Goal: Navigation & Orientation: Find specific page/section

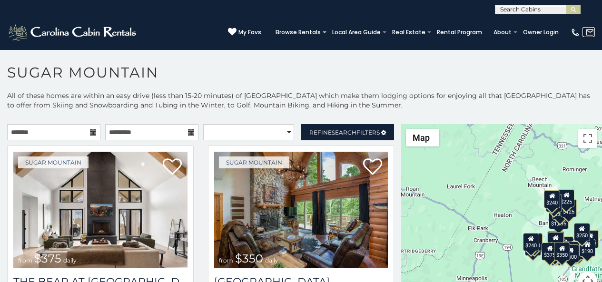
click at [584, 29] on link at bounding box center [588, 32] width 12 height 10
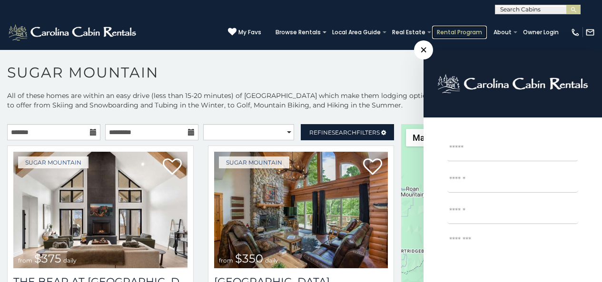
click at [459, 29] on link "Rental Program" at bounding box center [459, 32] width 55 height 13
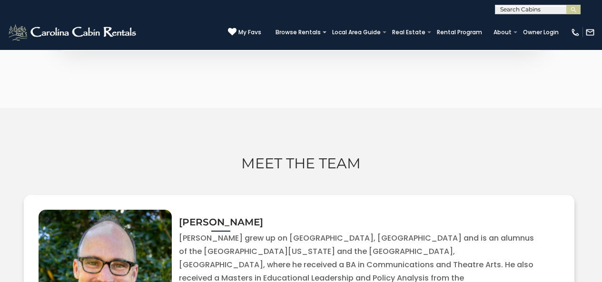
scroll to position [1804, 0]
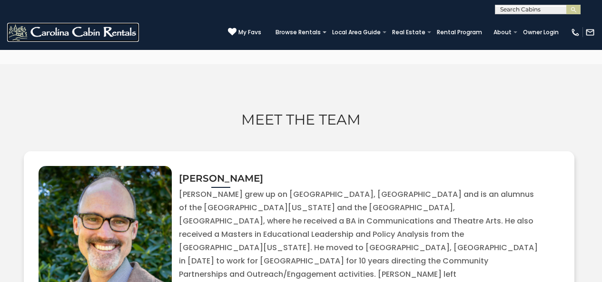
click at [19, 33] on img at bounding box center [73, 32] width 132 height 19
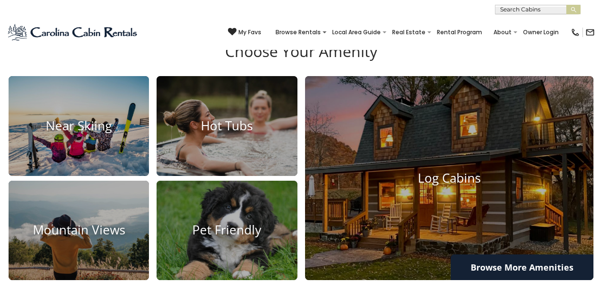
scroll to position [1336, 0]
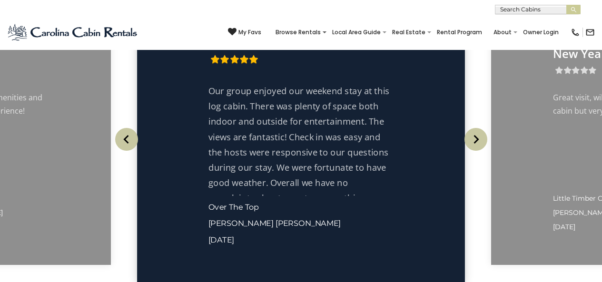
click at [311, 172] on p "Our group enjoyed our weekend stay at this log cabin. There was plenty of space…" at bounding box center [300, 152] width 185 height 138
click at [214, 53] on div "Fantastic Views!" at bounding box center [300, 50] width 185 height 34
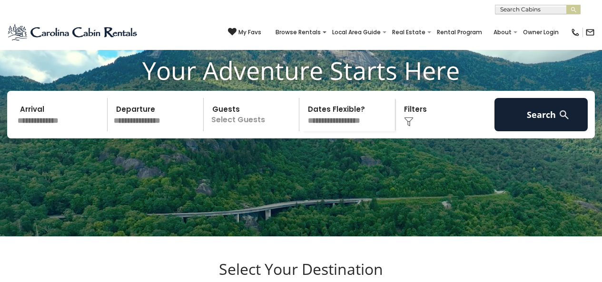
scroll to position [29, 0]
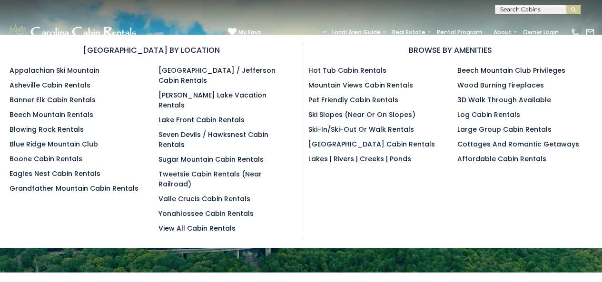
click at [321, 38] on section "BROWSE BY LOCATION Appalachian Ski Mountain Asheville Cabin Rentals Banner Elk …" at bounding box center [301, 141] width 602 height 213
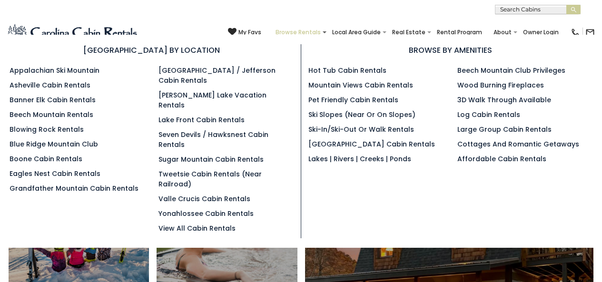
scroll to position [522, 0]
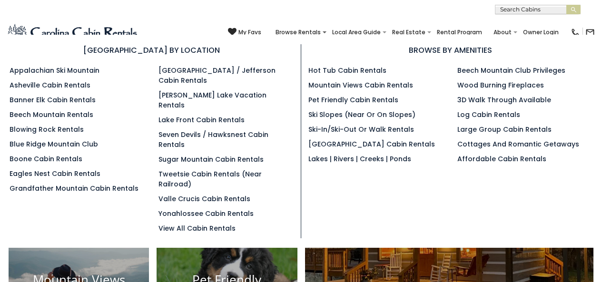
click at [408, 176] on section "BROWSE BY LOCATION Appalachian Ski Mountain Asheville Cabin Rentals Banner Elk …" at bounding box center [301, 141] width 602 height 213
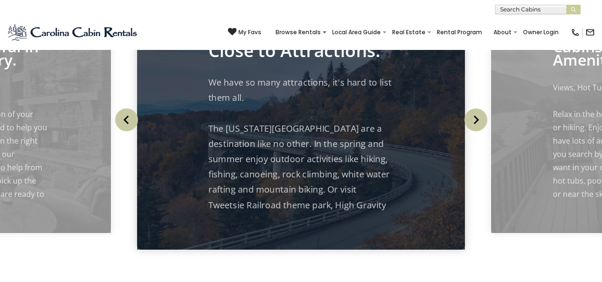
scroll to position [1133, 0]
